Goal: Task Accomplishment & Management: Use online tool/utility

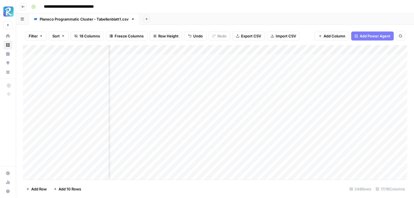
scroll to position [0, 108]
click at [213, 59] on div "Add Column" at bounding box center [215, 112] width 384 height 135
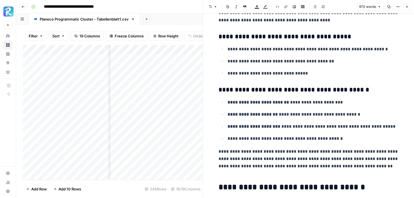
scroll to position [423, 0]
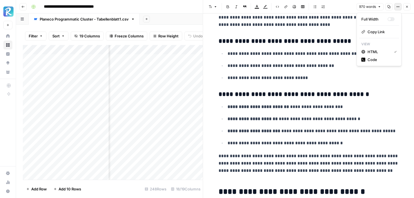
click at [398, 7] on icon "button" at bounding box center [397, 6] width 3 height 3
click at [373, 61] on span "Code" at bounding box center [380, 60] width 27 height 6
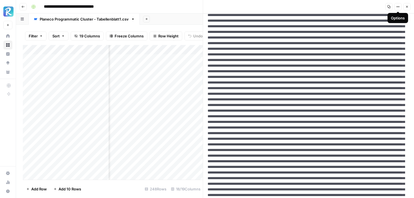
scroll to position [35, 0]
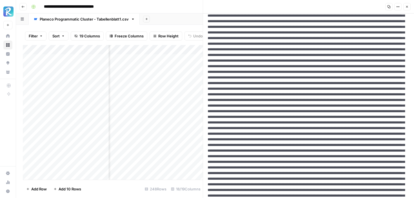
scroll to position [197, 0]
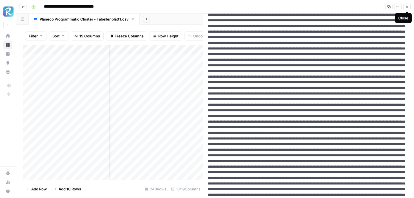
click at [406, 5] on icon "button" at bounding box center [406, 6] width 3 height 3
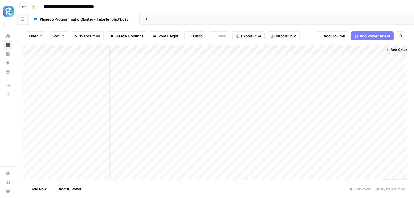
scroll to position [0, 657]
click at [315, 59] on div "Add Column" at bounding box center [215, 112] width 384 height 135
click at [334, 58] on div "Add Column" at bounding box center [215, 112] width 384 height 135
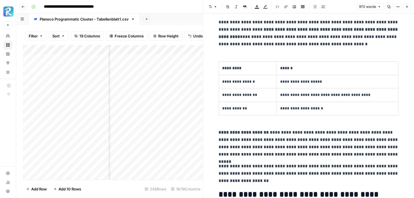
scroll to position [614, 0]
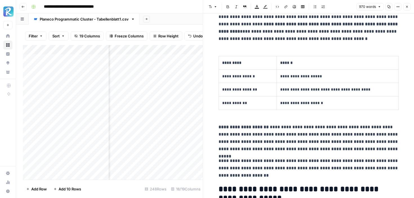
click at [267, 70] on th "*********" at bounding box center [247, 63] width 58 height 14
click at [376, 65] on p "******" at bounding box center [337, 63] width 115 height 6
click at [277, 6] on icon "button" at bounding box center [277, 6] width 3 height 3
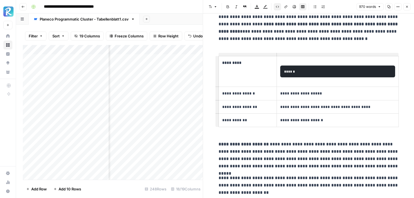
click at [277, 6] on icon "button" at bounding box center [277, 6] width 3 height 3
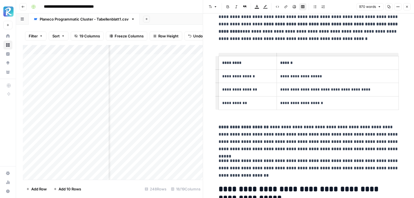
click at [400, 11] on header "Font style Bold Italic Block quote Text color Highlight color Code block Link I…" at bounding box center [308, 7] width 211 height 14
click at [399, 7] on icon "button" at bounding box center [397, 6] width 3 height 3
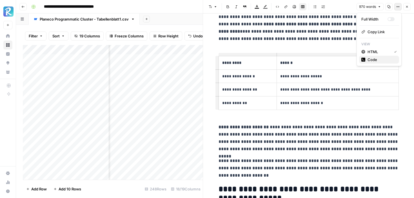
click at [369, 60] on span "Code" at bounding box center [380, 60] width 27 height 6
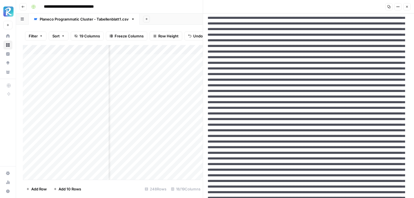
scroll to position [99, 0]
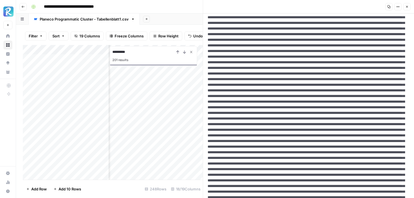
type input "*********"
click at [192, 52] on icon "Close Search" at bounding box center [191, 52] width 2 height 2
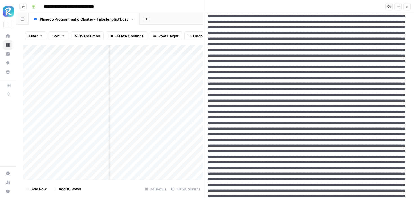
scroll to position [226, 0]
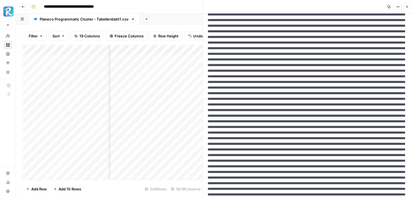
drag, startPoint x: 382, startPoint y: 64, endPoint x: 281, endPoint y: 72, distance: 101.6
click at [281, 72] on textarea at bounding box center [308, 184] width 211 height 792
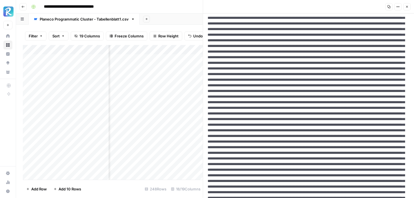
click at [410, 8] on button "Close" at bounding box center [406, 6] width 7 height 7
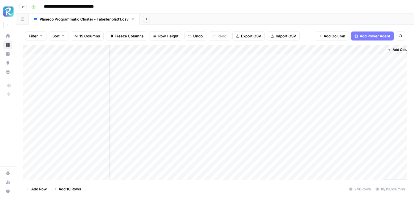
scroll to position [0, 657]
click at [317, 88] on div "Add Column" at bounding box center [215, 112] width 384 height 135
click at [22, 7] on icon "button" at bounding box center [22, 6] width 3 height 3
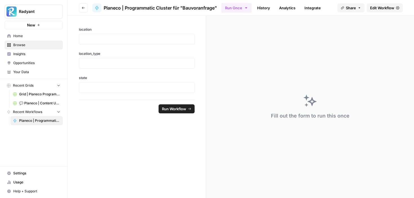
click at [84, 7] on icon "button" at bounding box center [83, 7] width 3 height 3
click at [24, 45] on span "Browse" at bounding box center [36, 45] width 47 height 5
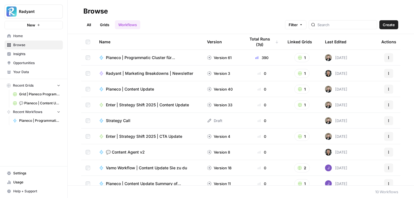
click at [142, 104] on span "Enter | Strategy Shift 2025 | Content Update" at bounding box center [147, 105] width 83 height 6
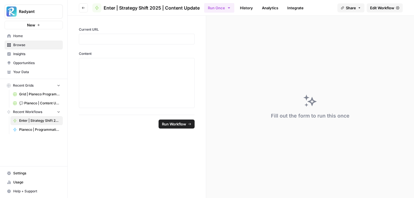
click at [84, 9] on icon "button" at bounding box center [83, 7] width 3 height 3
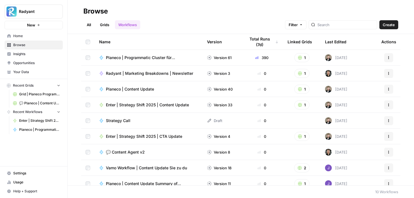
click at [107, 25] on link "Grids" at bounding box center [105, 24] width 16 height 9
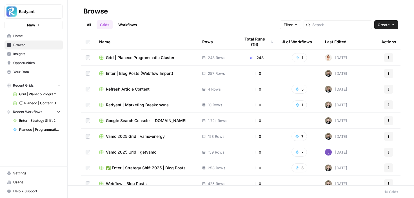
click at [136, 168] on span "✅ Enter | Strategy Shift 2025 | Blog Posts Update" at bounding box center [149, 168] width 87 height 6
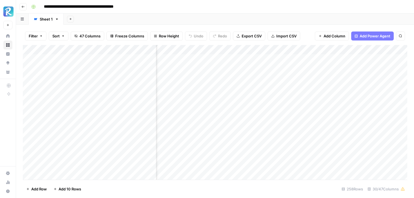
scroll to position [0, 1191]
click at [296, 58] on div "Add Column" at bounding box center [215, 112] width 384 height 135
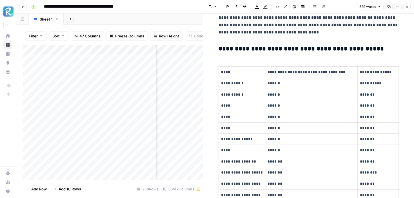
scroll to position [418, 0]
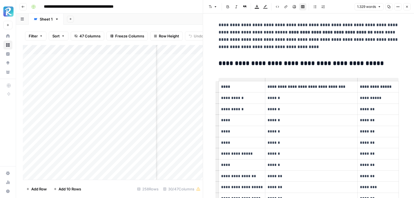
click at [250, 84] on p "****" at bounding box center [242, 87] width 42 height 6
click at [397, 10] on header "Font style Bold Italic Block quote Text color Highlight color Code block Link I…" at bounding box center [308, 7] width 211 height 14
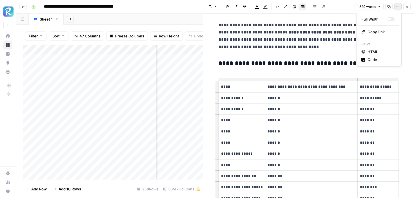
click at [397, 7] on icon "button" at bounding box center [397, 6] width 3 height 3
click at [380, 59] on span "Code" at bounding box center [380, 60] width 27 height 6
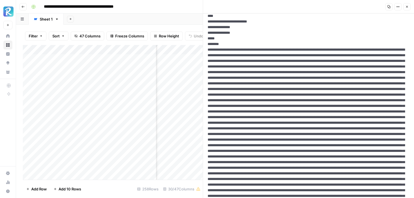
scroll to position [501, 0]
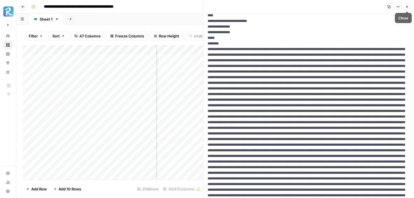
click at [407, 8] on button "Close" at bounding box center [406, 6] width 7 height 7
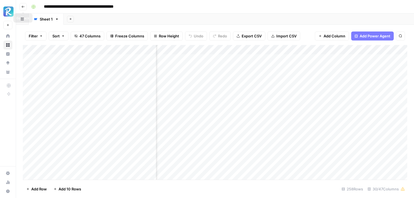
click at [26, 7] on header "**********" at bounding box center [215, 7] width 398 height 14
click at [23, 6] on icon "button" at bounding box center [23, 7] width 3 height 2
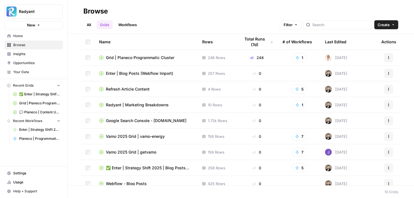
click at [124, 56] on span "Grid | Planeco Programmatic Cluster" at bounding box center [140, 58] width 68 height 6
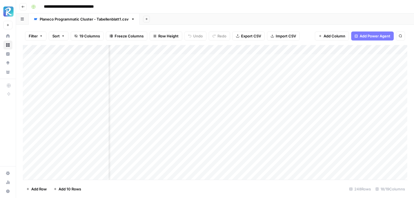
scroll to position [0, 405]
click at [298, 59] on div "Add Column" at bounding box center [215, 112] width 384 height 135
click at [297, 59] on div "Add Column" at bounding box center [215, 112] width 384 height 135
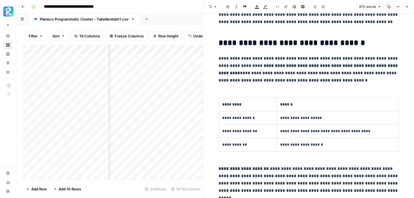
scroll to position [574, 0]
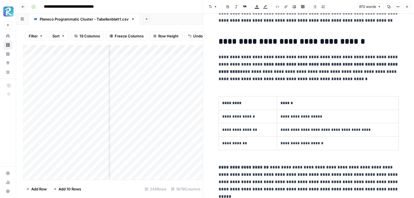
click at [277, 103] on th "******" at bounding box center [338, 104] width 122 height 14
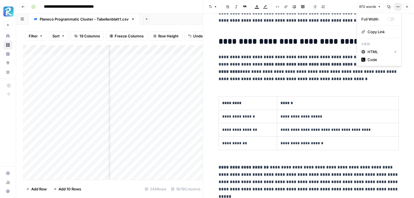
click at [398, 8] on icon "button" at bounding box center [397, 6] width 3 height 3
click at [378, 59] on span "Code" at bounding box center [380, 60] width 27 height 6
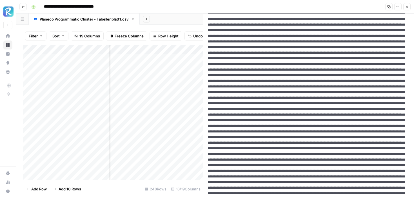
scroll to position [230, 0]
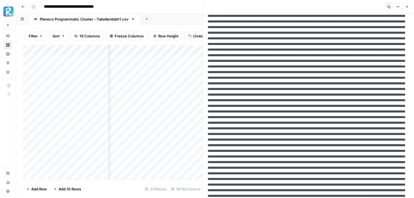
drag, startPoint x: 382, startPoint y: 61, endPoint x: 293, endPoint y: 133, distance: 114.1
click at [293, 133] on textarea at bounding box center [308, 181] width 211 height 797
click at [408, 8] on icon "button" at bounding box center [406, 6] width 3 height 3
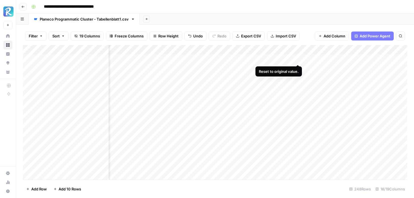
click at [298, 59] on div "Add Column" at bounding box center [215, 112] width 384 height 135
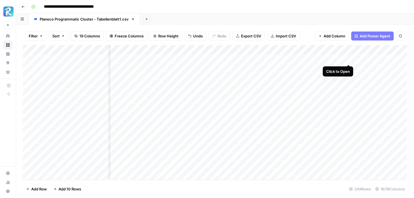
scroll to position [0, 657]
click at [315, 59] on div "Add Column" at bounding box center [215, 112] width 384 height 135
click at [315, 68] on div "Add Column" at bounding box center [215, 112] width 384 height 135
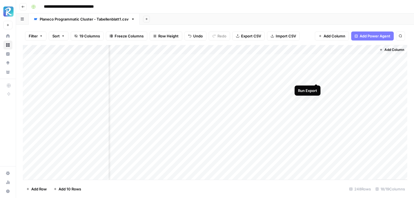
click at [316, 78] on div "Add Column" at bounding box center [215, 112] width 384 height 135
click at [316, 87] on div "Add Column" at bounding box center [215, 112] width 384 height 135
click at [315, 59] on div "Add Column" at bounding box center [215, 112] width 384 height 135
click at [316, 67] on div "Add Column" at bounding box center [215, 112] width 384 height 135
click at [316, 76] on div "Add Column" at bounding box center [215, 112] width 384 height 135
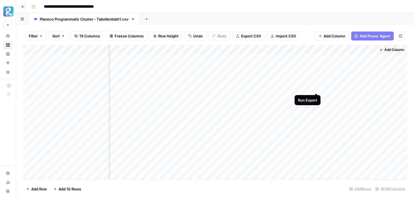
click at [316, 88] on div "Add Column" at bounding box center [215, 112] width 384 height 135
click at [316, 98] on div "Add Column" at bounding box center [215, 112] width 384 height 135
click at [316, 106] on div "Add Column" at bounding box center [215, 112] width 384 height 135
click at [316, 59] on div "Add Column" at bounding box center [215, 112] width 384 height 135
click at [316, 69] on div "Add Column" at bounding box center [215, 112] width 384 height 135
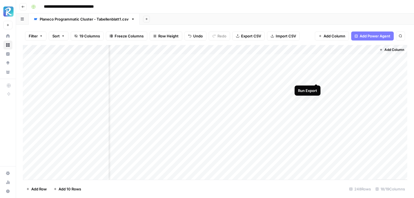
click at [316, 78] on div "Add Column" at bounding box center [215, 112] width 384 height 135
click at [316, 88] on div "Add Column" at bounding box center [215, 112] width 384 height 135
click at [316, 96] on div "Add Column" at bounding box center [215, 112] width 384 height 135
click at [316, 105] on div "Add Column" at bounding box center [215, 112] width 384 height 135
click at [316, 97] on div "Add Column" at bounding box center [215, 112] width 384 height 135
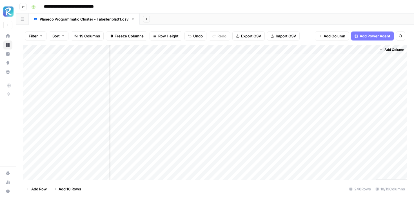
click at [309, 51] on div "Add Column" at bounding box center [215, 112] width 384 height 135
click at [273, 86] on span "Edit" at bounding box center [288, 85] width 49 height 6
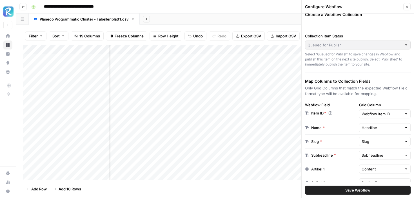
scroll to position [7, 0]
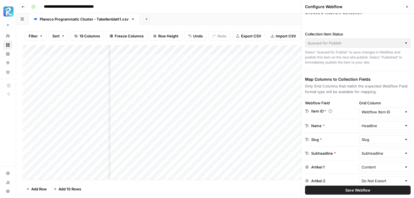
click at [408, 4] on button "Close" at bounding box center [406, 6] width 7 height 7
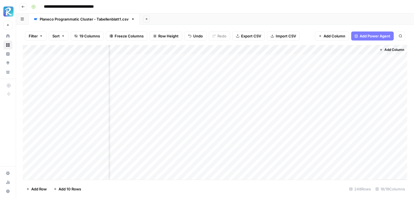
click at [400, 38] on button "Search" at bounding box center [400, 36] width 9 height 9
click at [353, 28] on div "Filter Sort 19 Columns Freeze Columns Row Height Undo Redo Export CSV Import CS…" at bounding box center [215, 36] width 384 height 18
click at [394, 51] on icon "Close Search" at bounding box center [395, 52] width 5 height 5
click at [233, 50] on div "Add Column" at bounding box center [215, 112] width 384 height 135
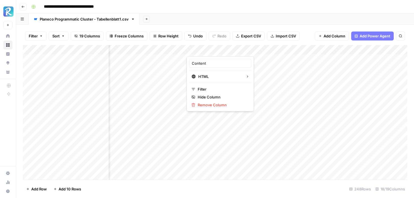
click at [223, 42] on div "Filter Sort 19 Columns Freeze Columns Row Height Undo Redo Export CSV Import CS…" at bounding box center [215, 36] width 384 height 18
click at [305, 57] on div "Add Column" at bounding box center [215, 112] width 384 height 135
click at [310, 49] on div "Add Column" at bounding box center [215, 112] width 384 height 135
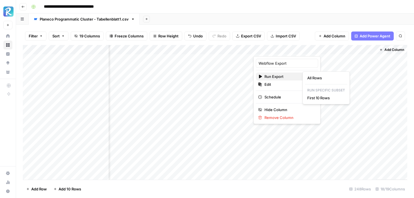
click at [295, 76] on div "Run Export" at bounding box center [287, 77] width 58 height 6
click at [313, 34] on div "Filter Sort 19 Columns Freeze Columns Row Height Undo Redo Export CSV Import CS…" at bounding box center [215, 36] width 384 height 18
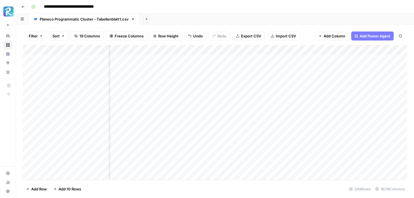
scroll to position [0, 458]
click at [244, 49] on div "Add Column" at bounding box center [215, 112] width 384 height 135
click at [304, 36] on div "Filter Sort 19 Columns Freeze Columns Row Height Undo Redo Export CSV Import CS…" at bounding box center [215, 36] width 384 height 18
click at [244, 58] on div "Add Column" at bounding box center [215, 112] width 384 height 135
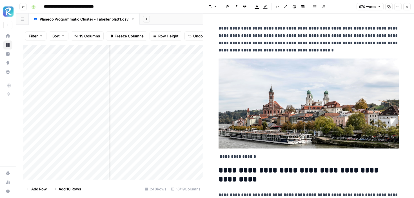
click at [399, 7] on icon "button" at bounding box center [399, 6] width 1 height 1
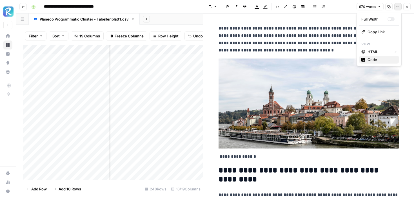
click at [373, 59] on span "Code" at bounding box center [380, 60] width 27 height 6
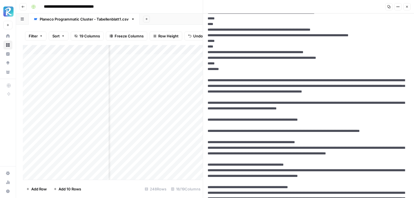
scroll to position [414, 0]
drag, startPoint x: 227, startPoint y: 153, endPoint x: 207, endPoint y: 52, distance: 103.4
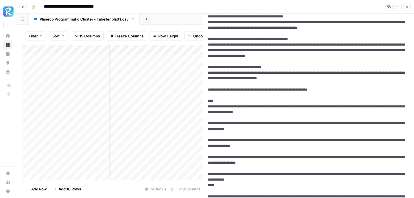
scroll to position [554, 0]
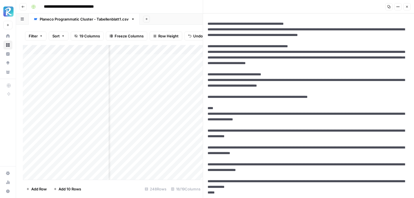
click at [181, 71] on div "Add Column" at bounding box center [113, 112] width 180 height 135
click at [409, 5] on button "Close" at bounding box center [406, 6] width 7 height 7
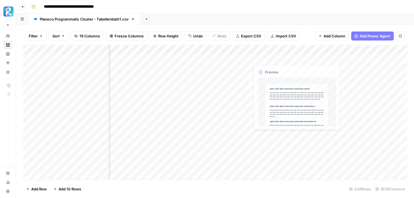
click at [236, 67] on div "Add Column" at bounding box center [215, 112] width 384 height 135
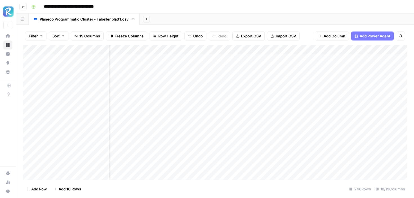
click at [245, 68] on div "Add Column" at bounding box center [215, 112] width 384 height 135
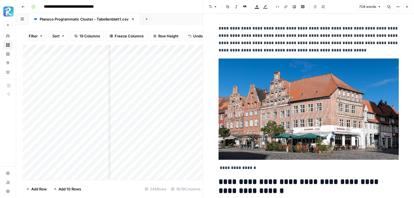
click at [397, 8] on icon "button" at bounding box center [397, 6] width 3 height 3
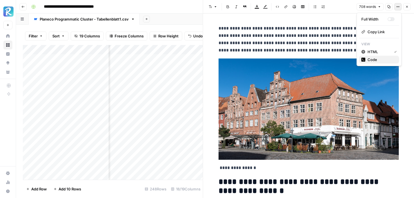
click at [368, 58] on span "Code" at bounding box center [380, 60] width 27 height 6
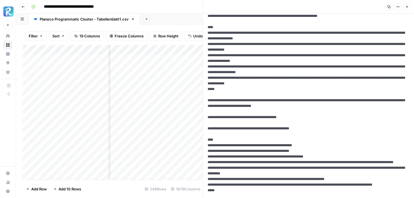
scroll to position [427, 0]
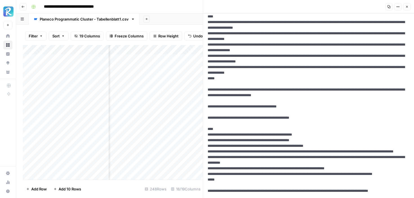
drag, startPoint x: 207, startPoint y: 101, endPoint x: 218, endPoint y: 163, distance: 62.6
click at [218, 163] on textarea at bounding box center [308, 45] width 211 height 916
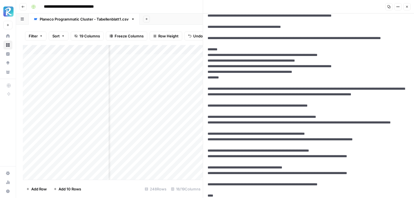
scroll to position [250, 0]
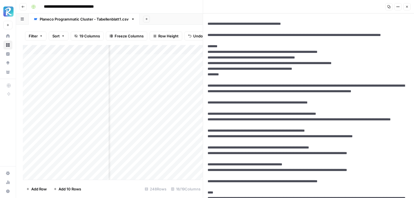
drag, startPoint x: 227, startPoint y: 131, endPoint x: 206, endPoint y: 102, distance: 35.7
click at [206, 102] on div "Copy Options Close New Text" at bounding box center [308, 99] width 211 height 198
click at [408, 7] on icon "button" at bounding box center [406, 6] width 3 height 3
